Goal: Find specific page/section: Find specific page/section

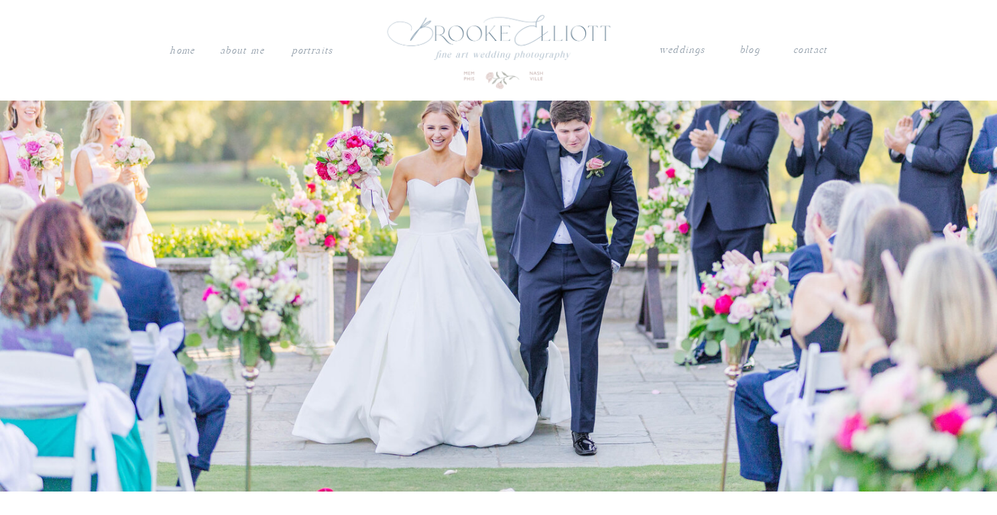
click at [675, 54] on nav "weddings" at bounding box center [682, 50] width 47 height 17
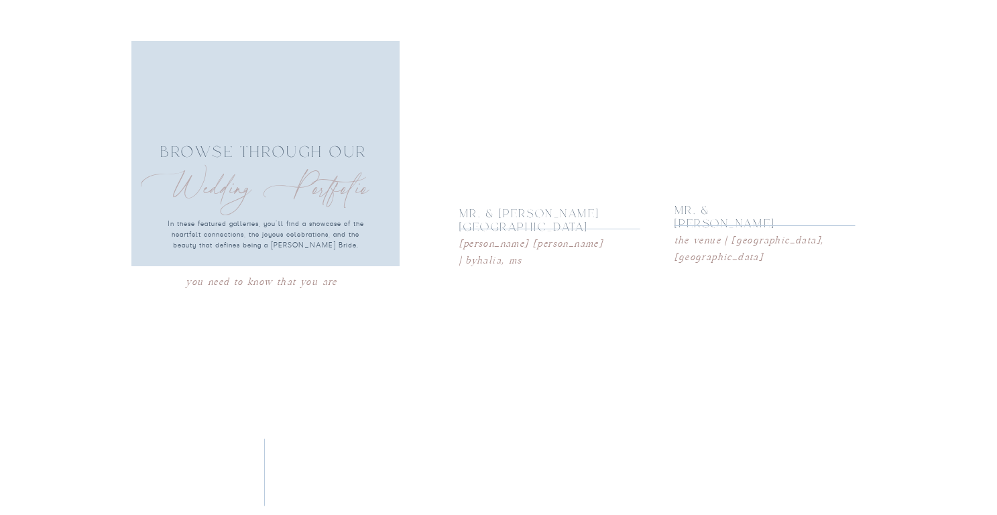
scroll to position [2289, 0]
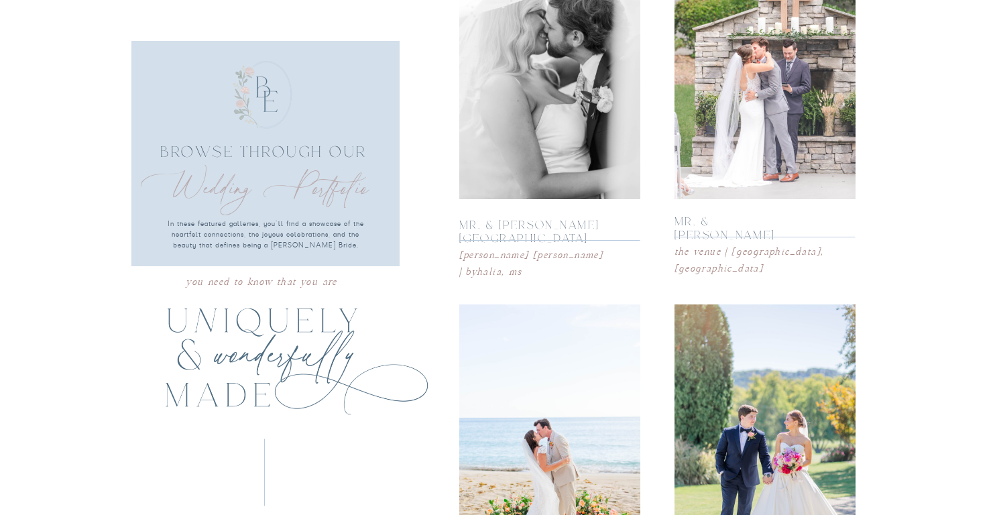
click at [540, 117] on div at bounding box center [549, 63] width 181 height 271
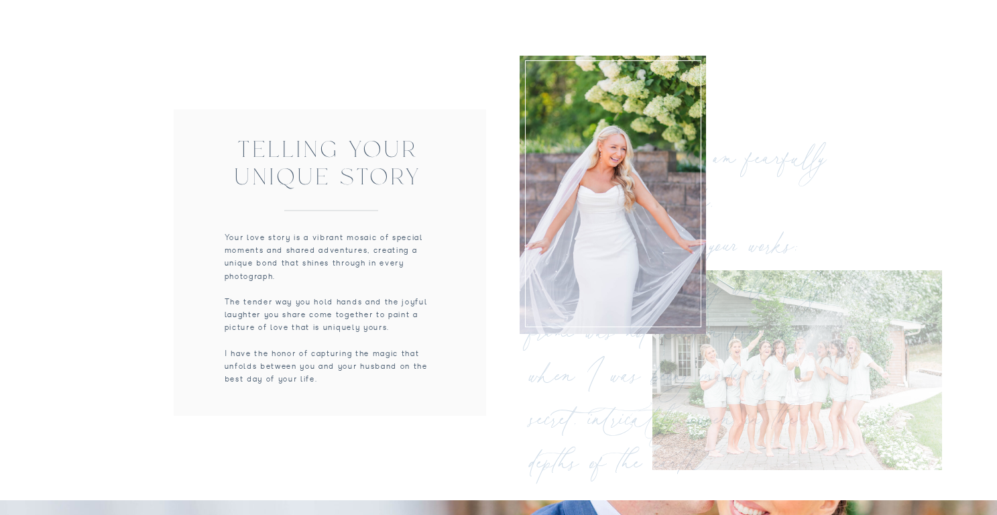
scroll to position [0, 0]
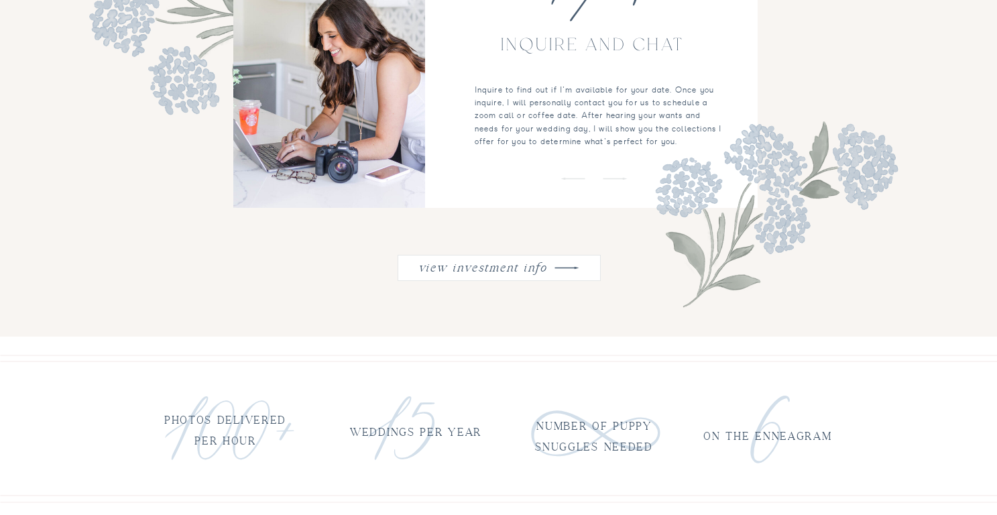
click at [537, 268] on nav "view investment info" at bounding box center [482, 265] width 135 height 17
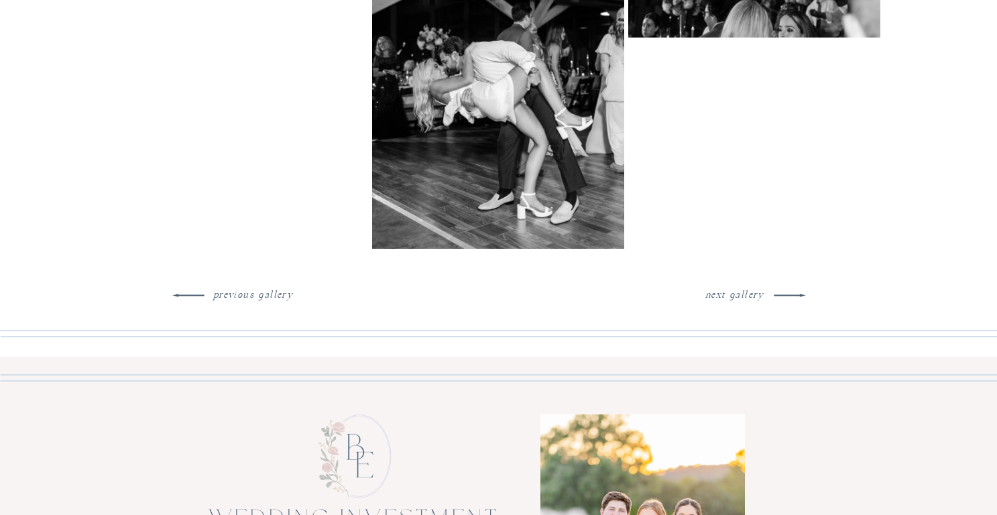
scroll to position [15863, 0]
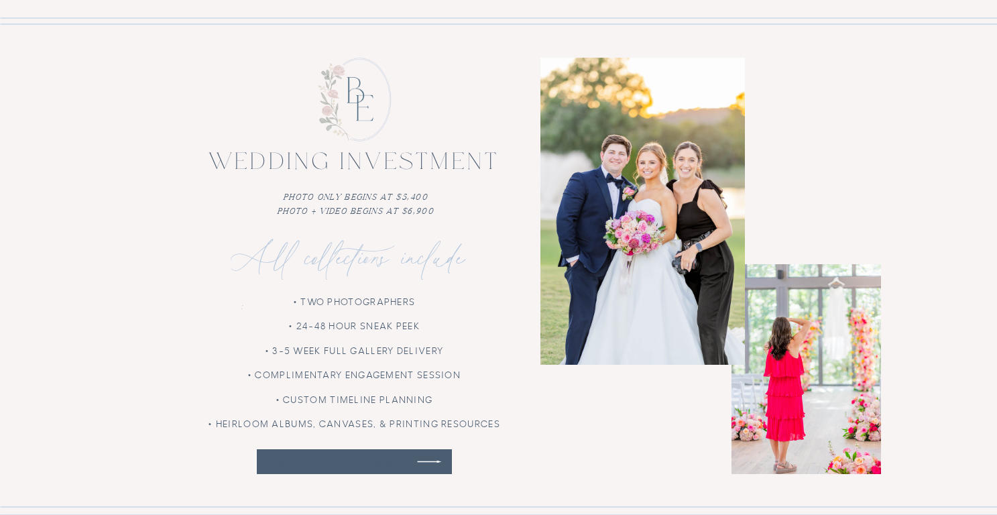
click at [376, 466] on nav "inquire for detailed pricing guide" at bounding box center [340, 461] width 152 height 13
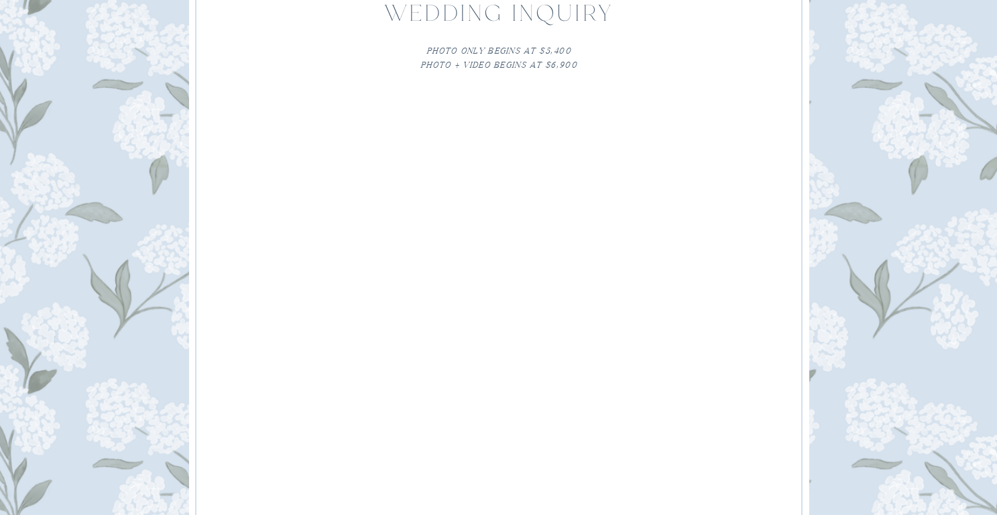
scroll to position [727, 0]
